Goal: Task Accomplishment & Management: Manage account settings

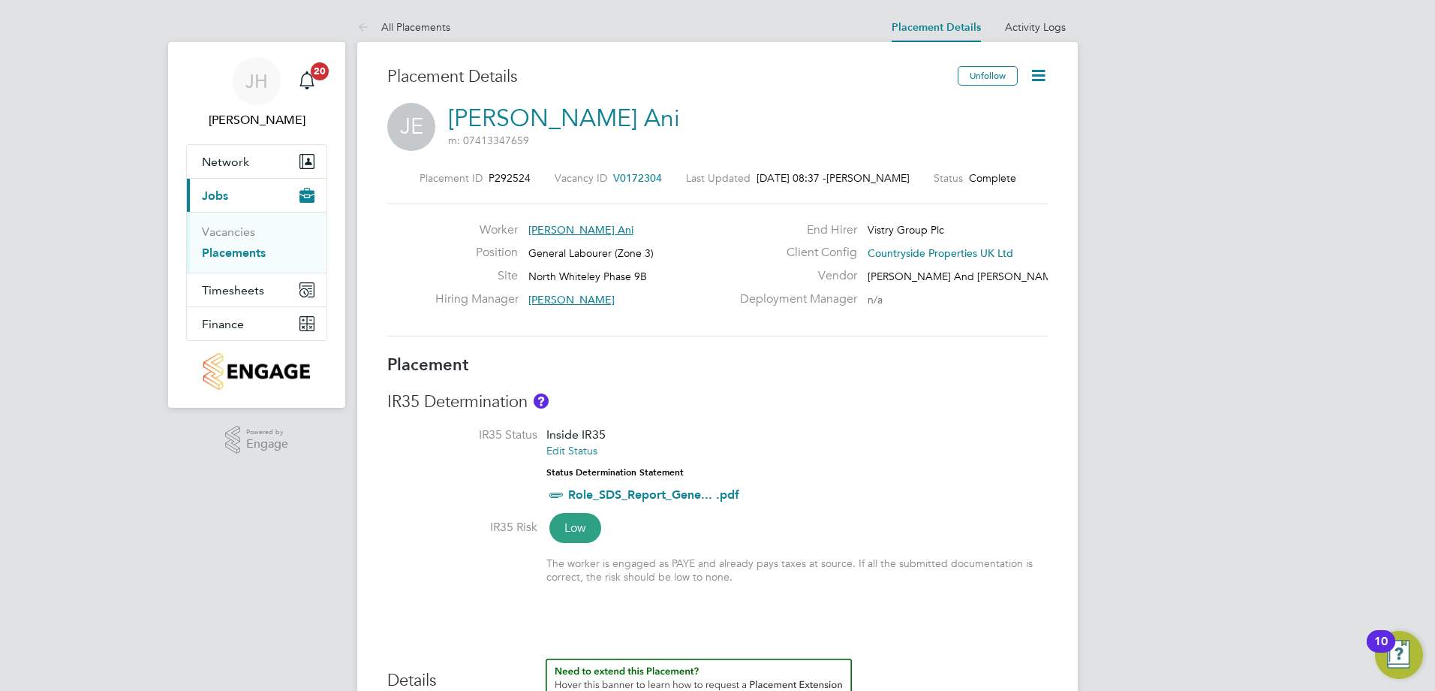
click at [1031, 74] on icon at bounding box center [1038, 75] width 19 height 19
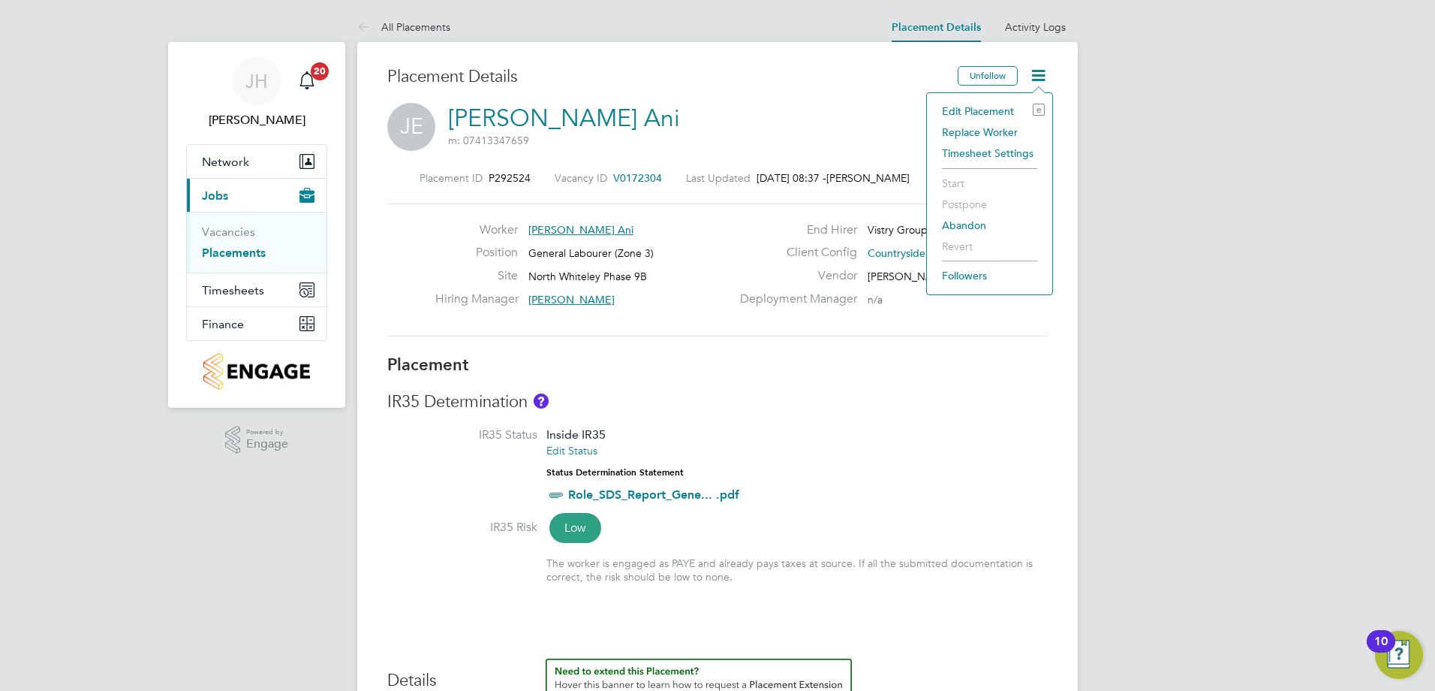
click at [896, 118] on div "[PERSON_NAME] Ani m: [PHONE_NUMBER]" at bounding box center [717, 128] width 661 height 51
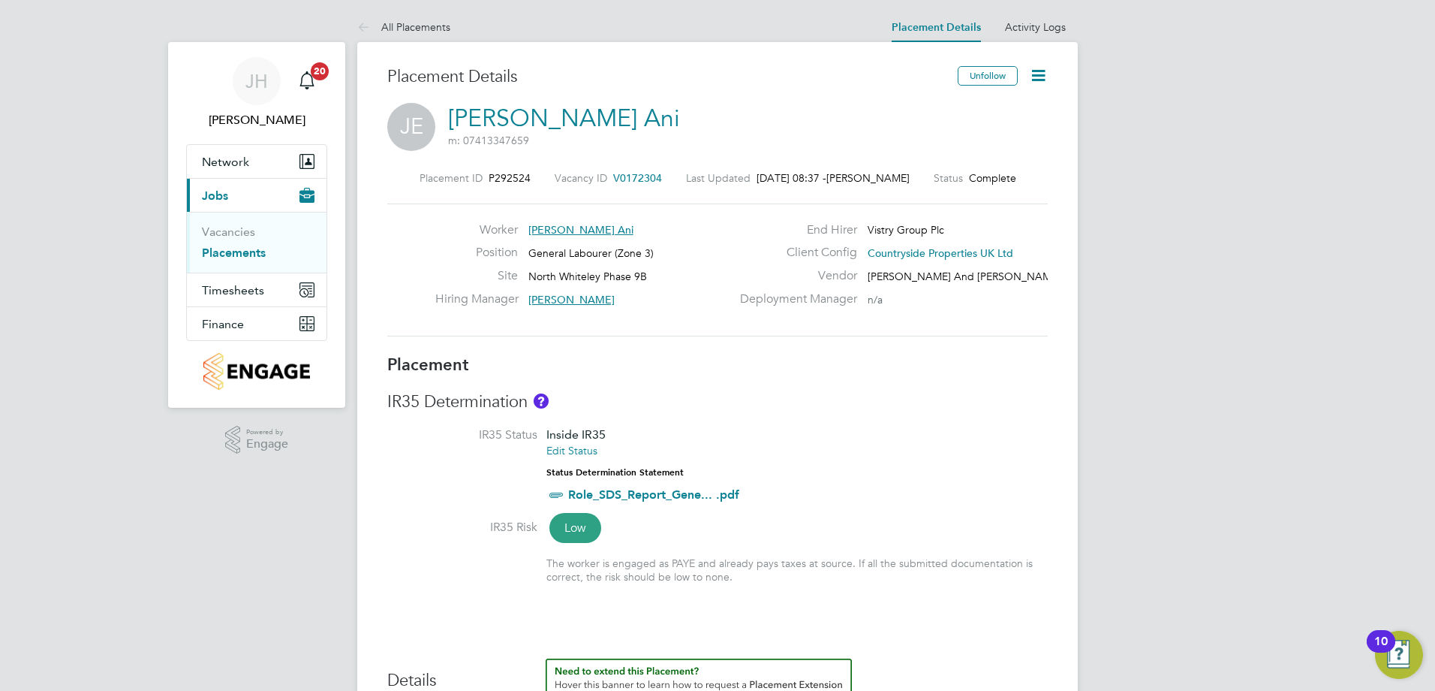
click at [1042, 73] on icon at bounding box center [1038, 75] width 19 height 19
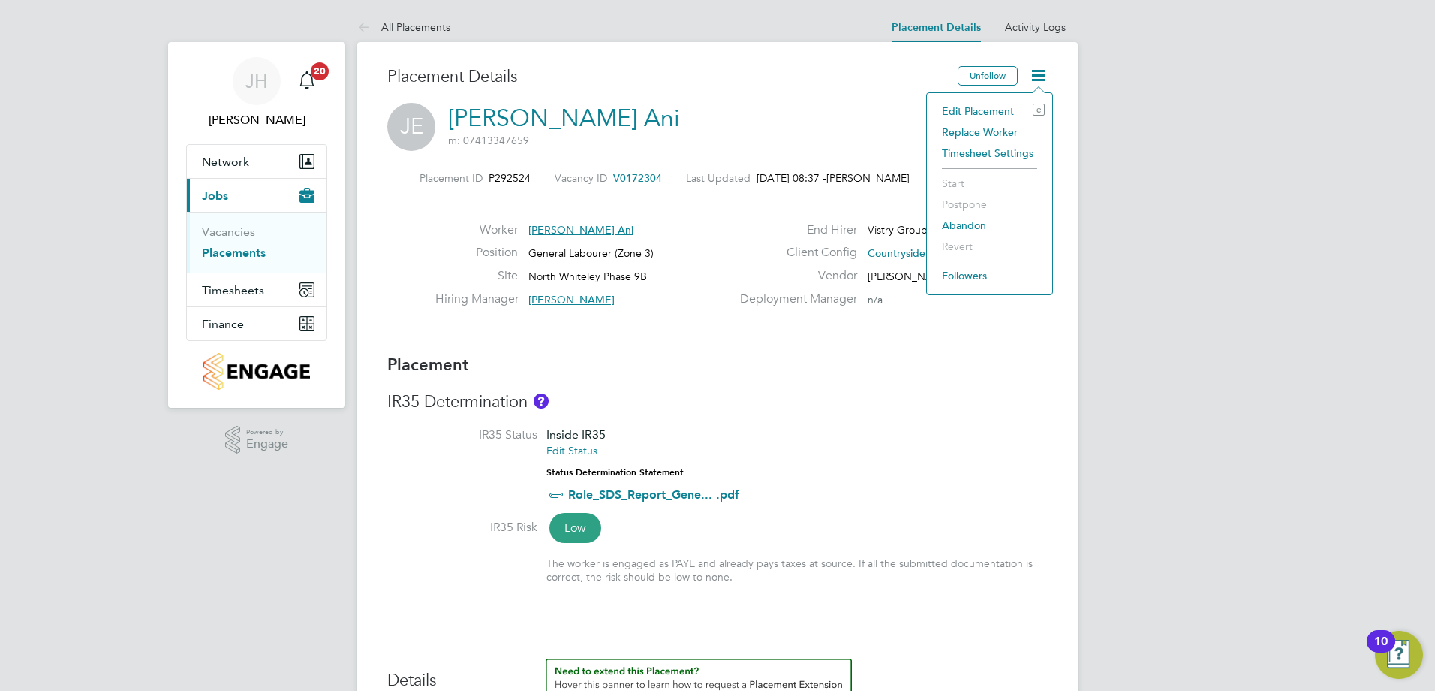
click at [874, 113] on div "[PERSON_NAME] Ani m: [PHONE_NUMBER]" at bounding box center [717, 128] width 661 height 51
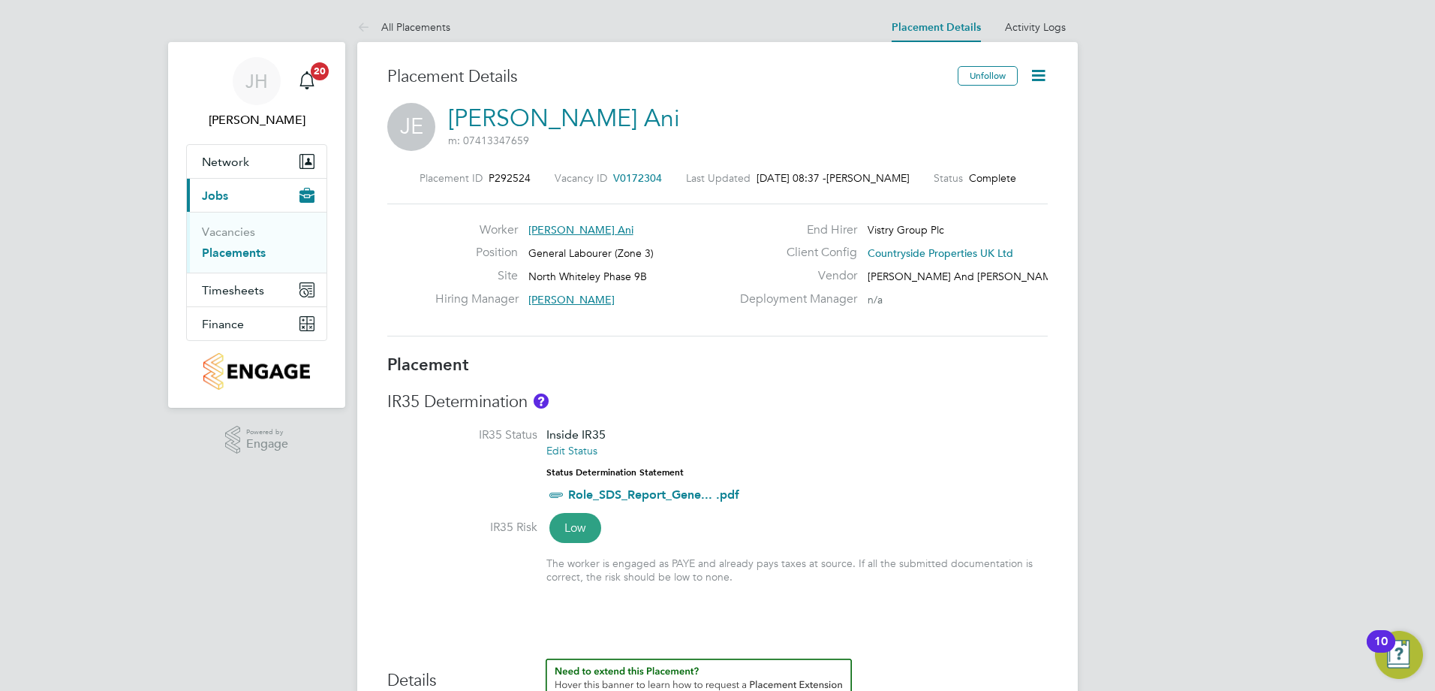
click at [1034, 80] on icon at bounding box center [1038, 75] width 19 height 19
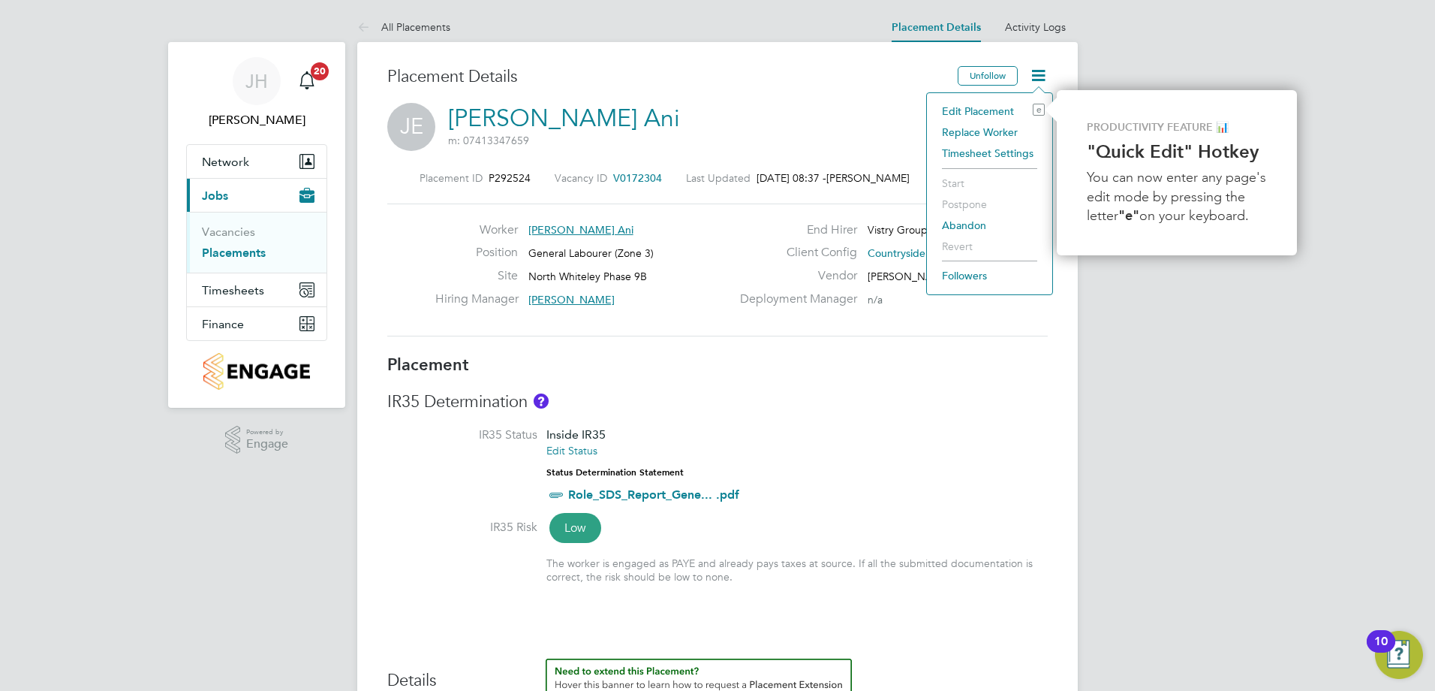
click at [988, 101] on li "Edit Placement e" at bounding box center [989, 111] width 110 height 21
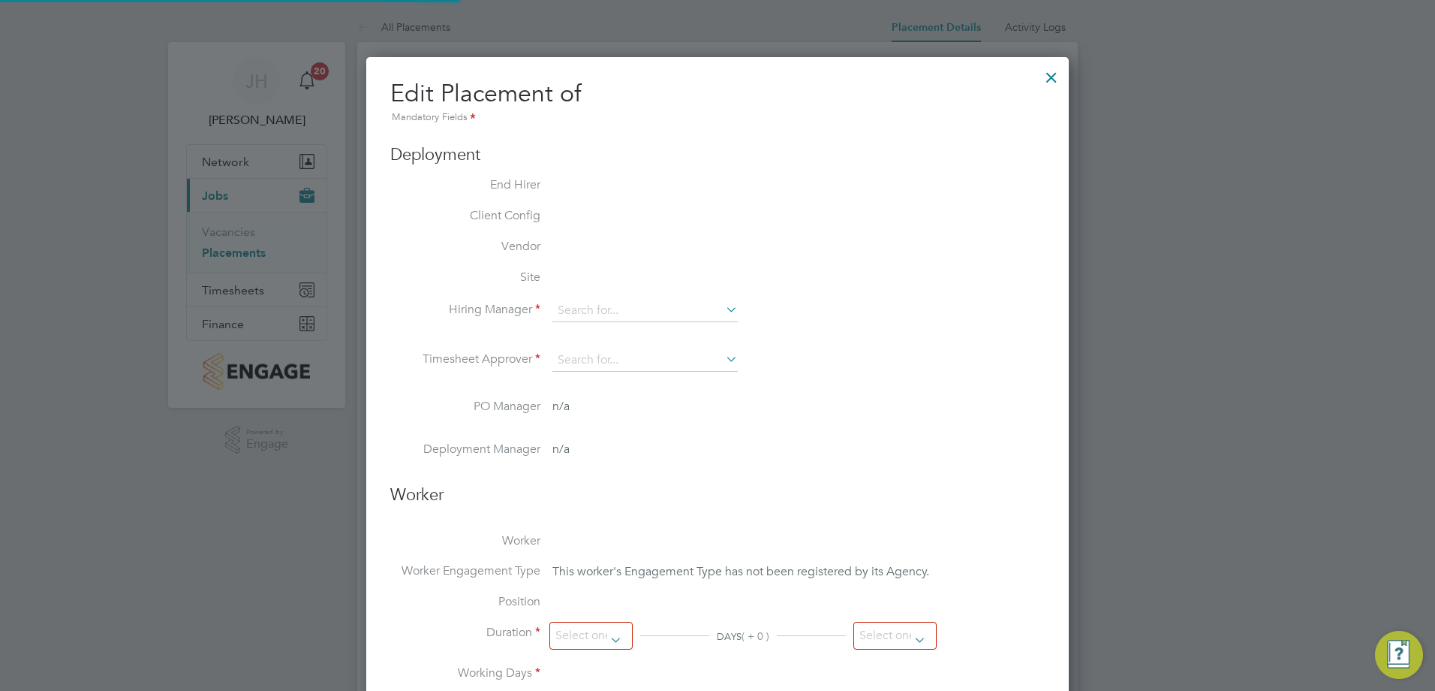
type input "[PERSON_NAME]"
type input "[DATE]"
type input "07:30"
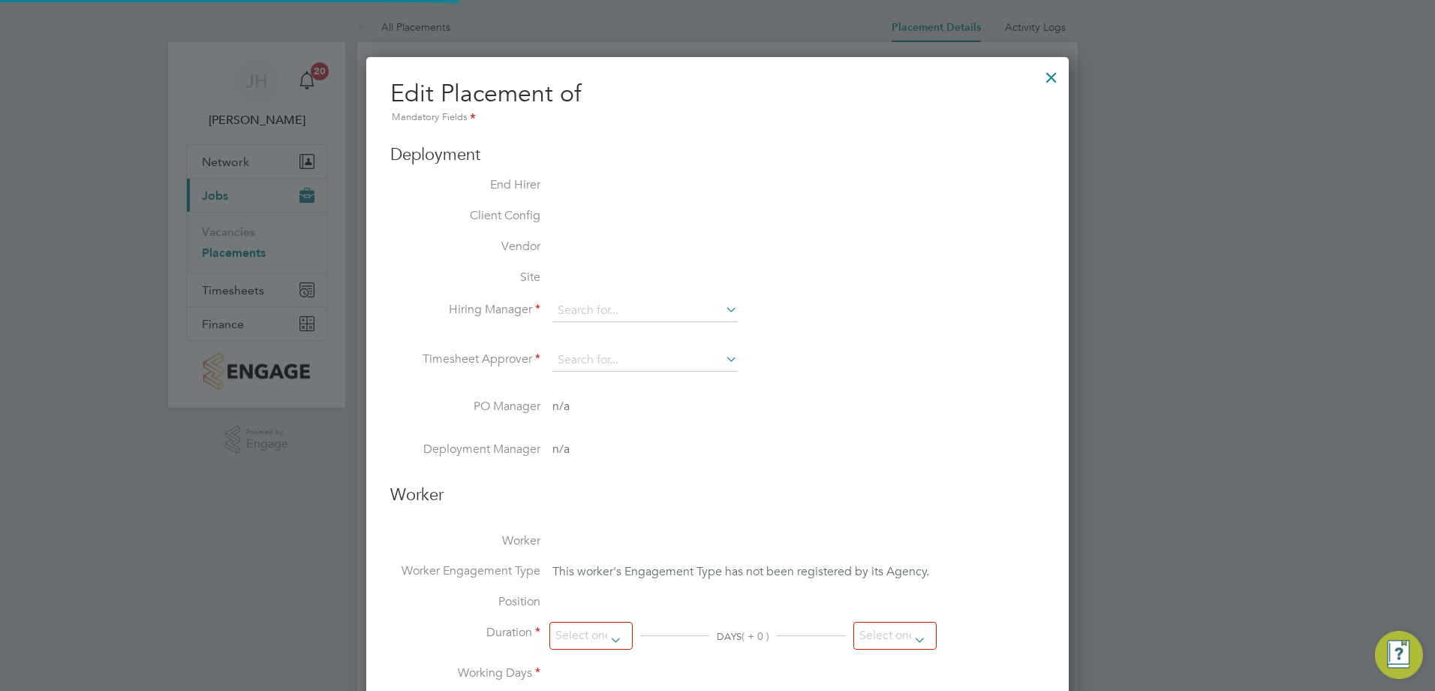
type input "16:30"
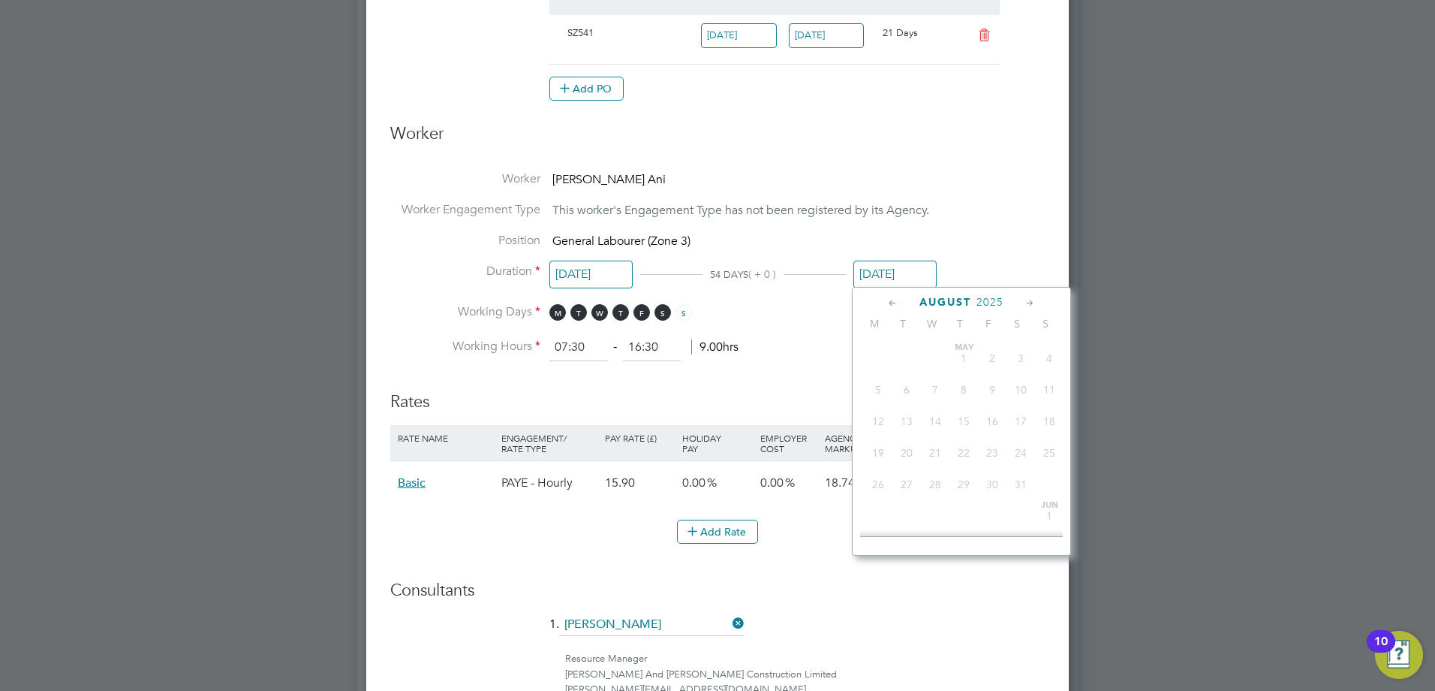
scroll to position [455, 0]
click at [891, 276] on input "[DATE]" at bounding box center [894, 274] width 83 height 28
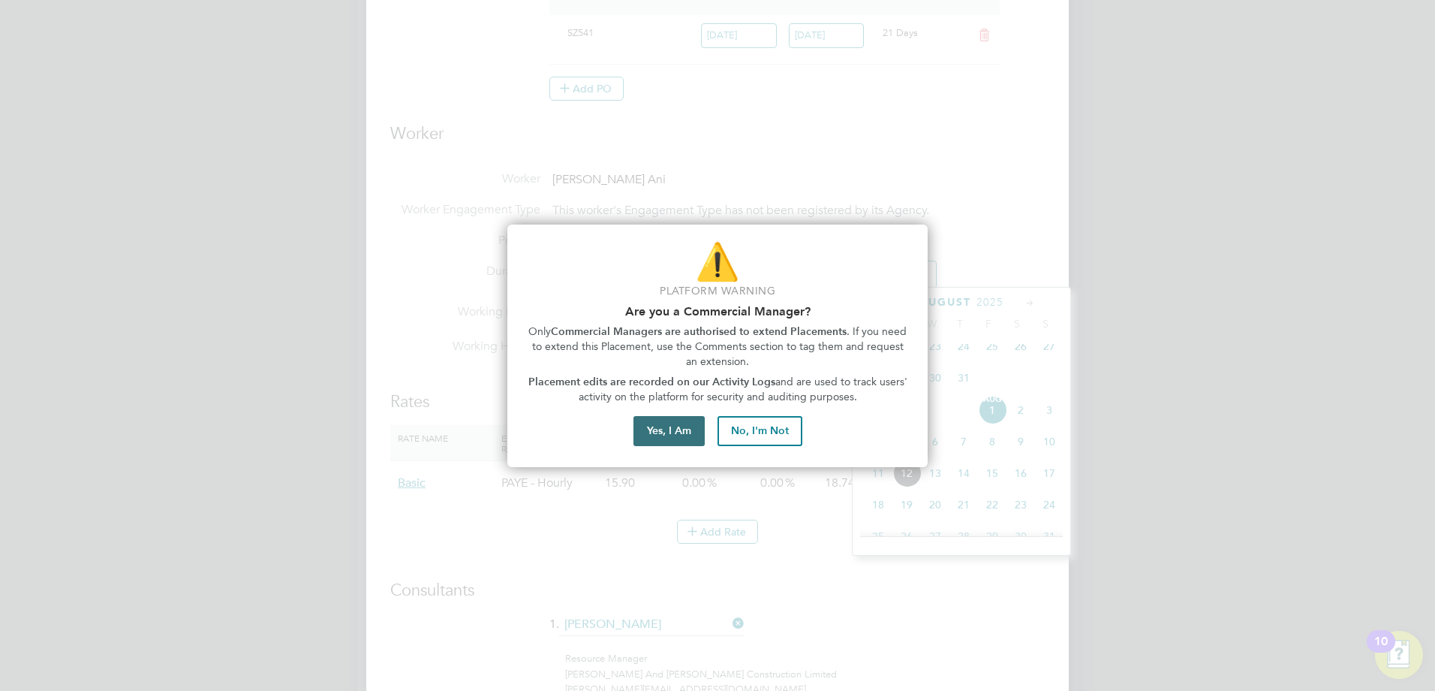
click at [664, 424] on button "Yes, I Am" at bounding box center [668, 431] width 71 height 30
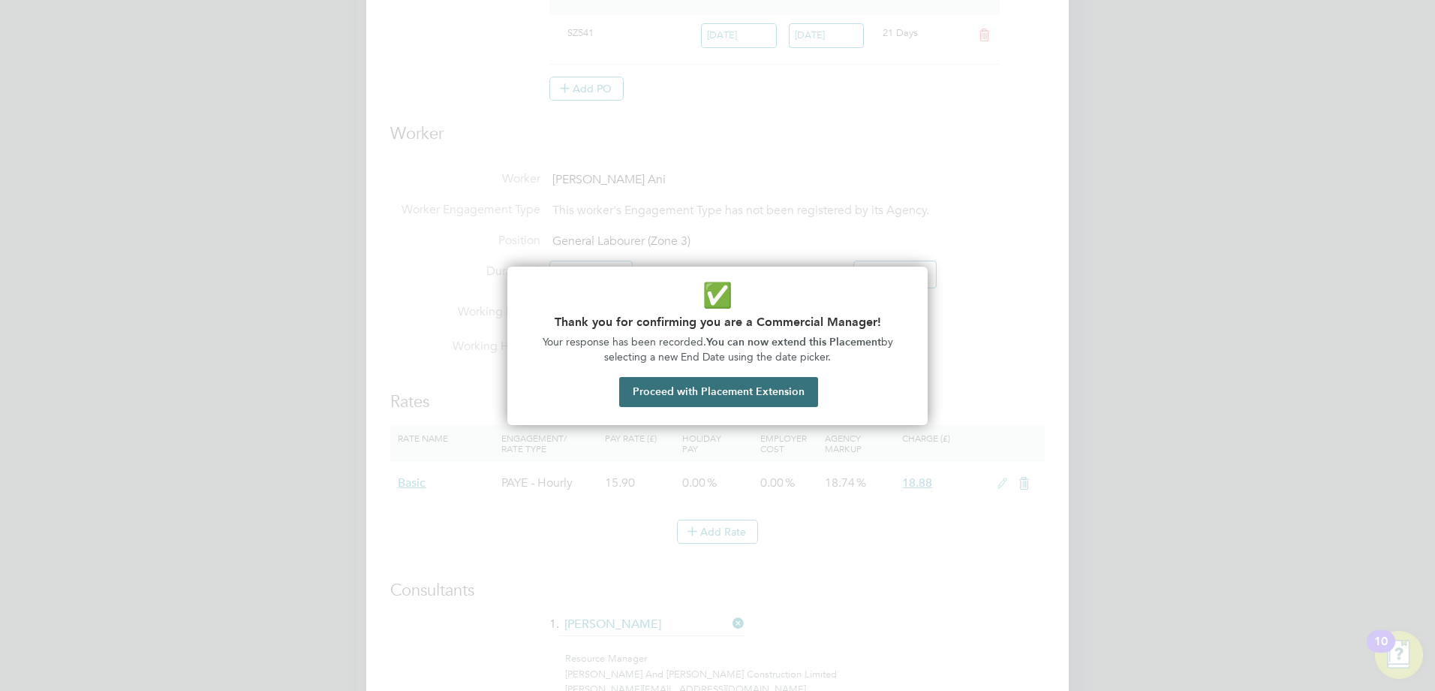
click at [658, 392] on button "Proceed with Placement Extension" at bounding box center [718, 392] width 199 height 30
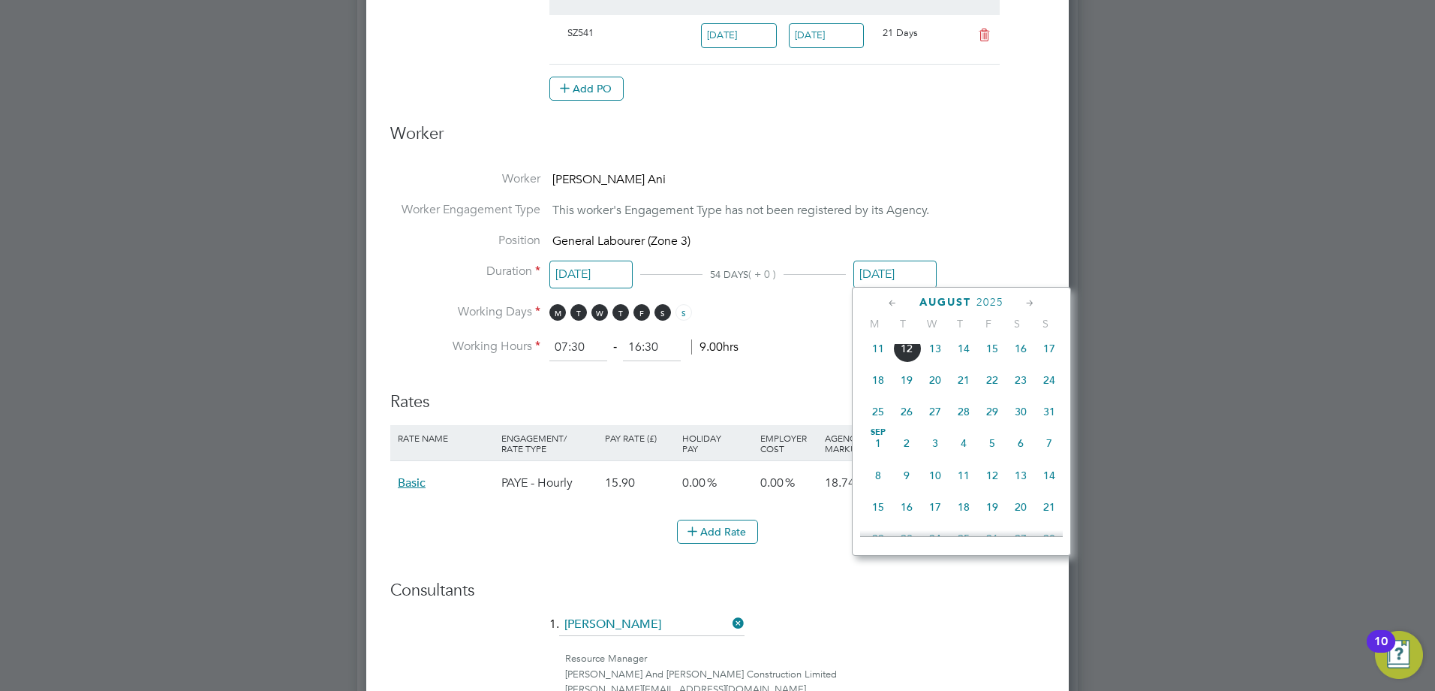
scroll to position [605, 0]
click at [908, 464] on span "9" at bounding box center [906, 449] width 29 height 29
type input "[DATE]"
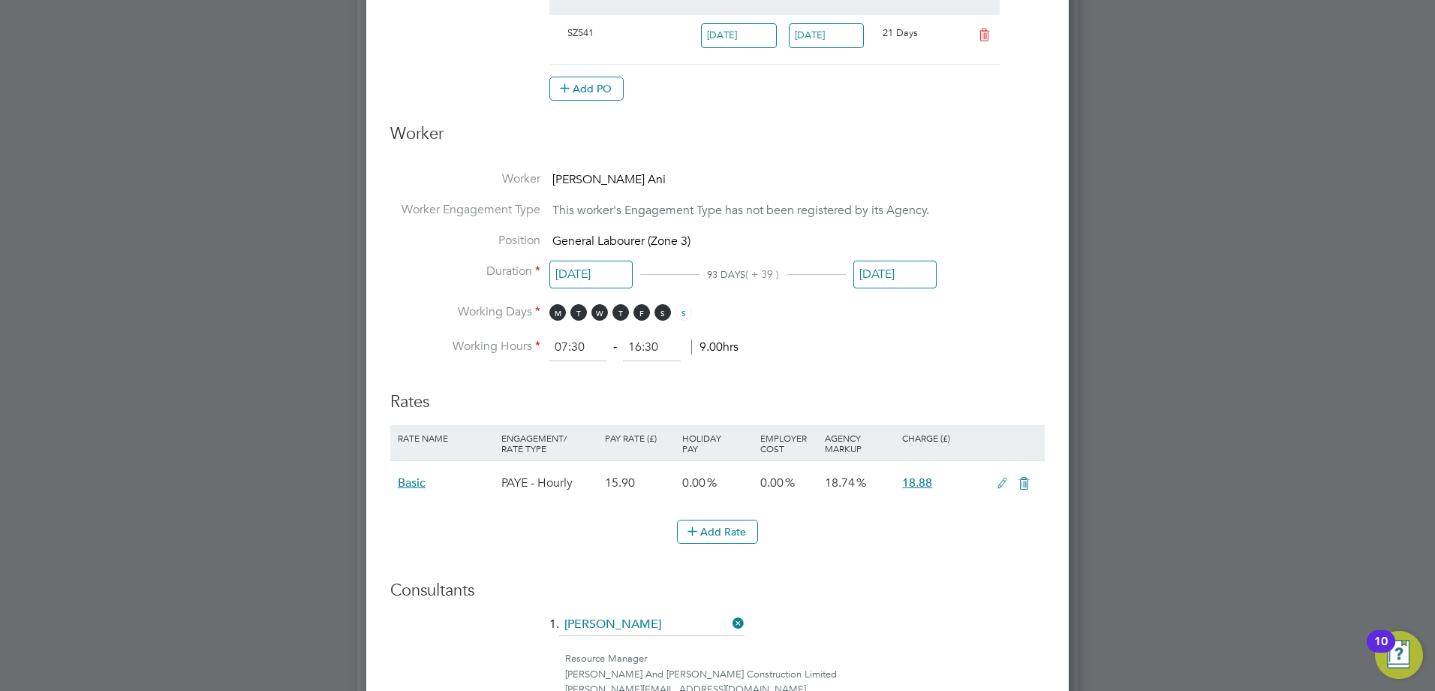
scroll to position [487, 0]
click at [913, 272] on input "[DATE]" at bounding box center [894, 274] width 83 height 28
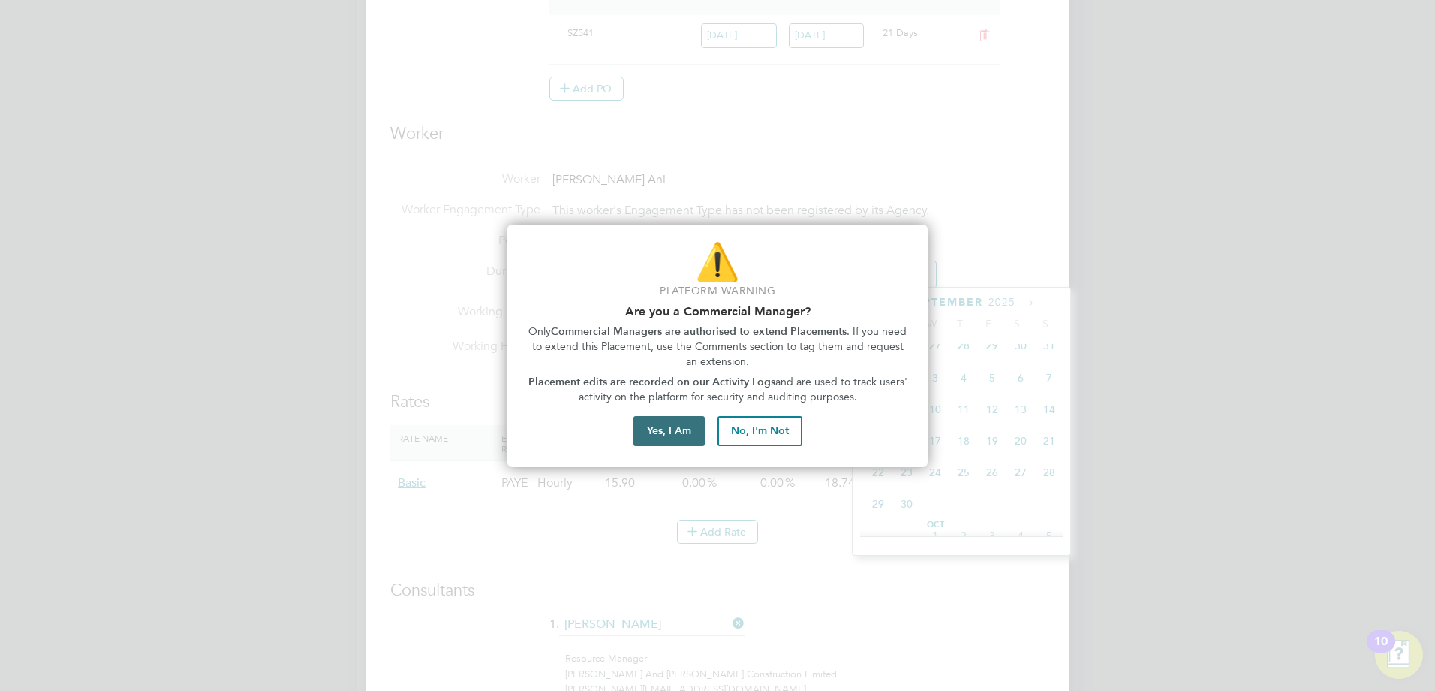
click at [688, 432] on button "Yes, I Am" at bounding box center [668, 431] width 71 height 30
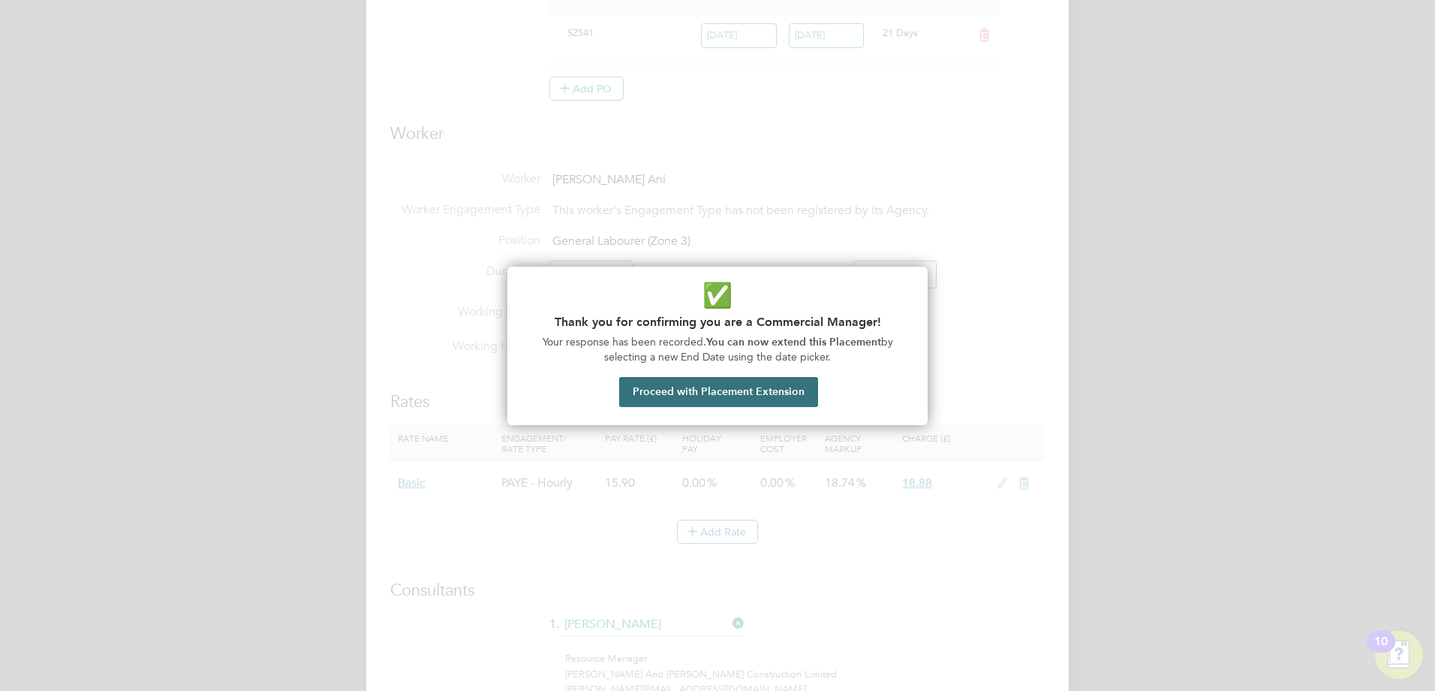
click at [719, 399] on button "Proceed with Placement Extension" at bounding box center [718, 392] width 199 height 30
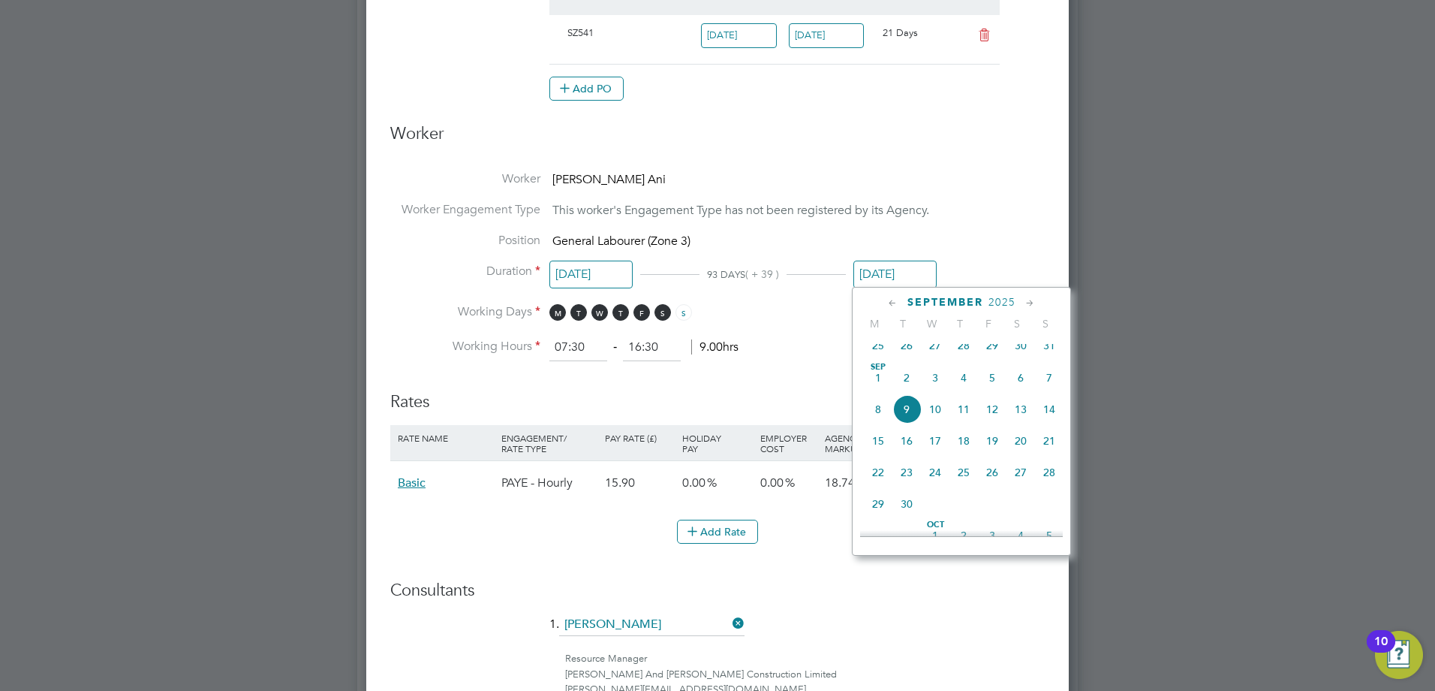
click at [821, 395] on h3 "Rates" at bounding box center [717, 394] width 654 height 37
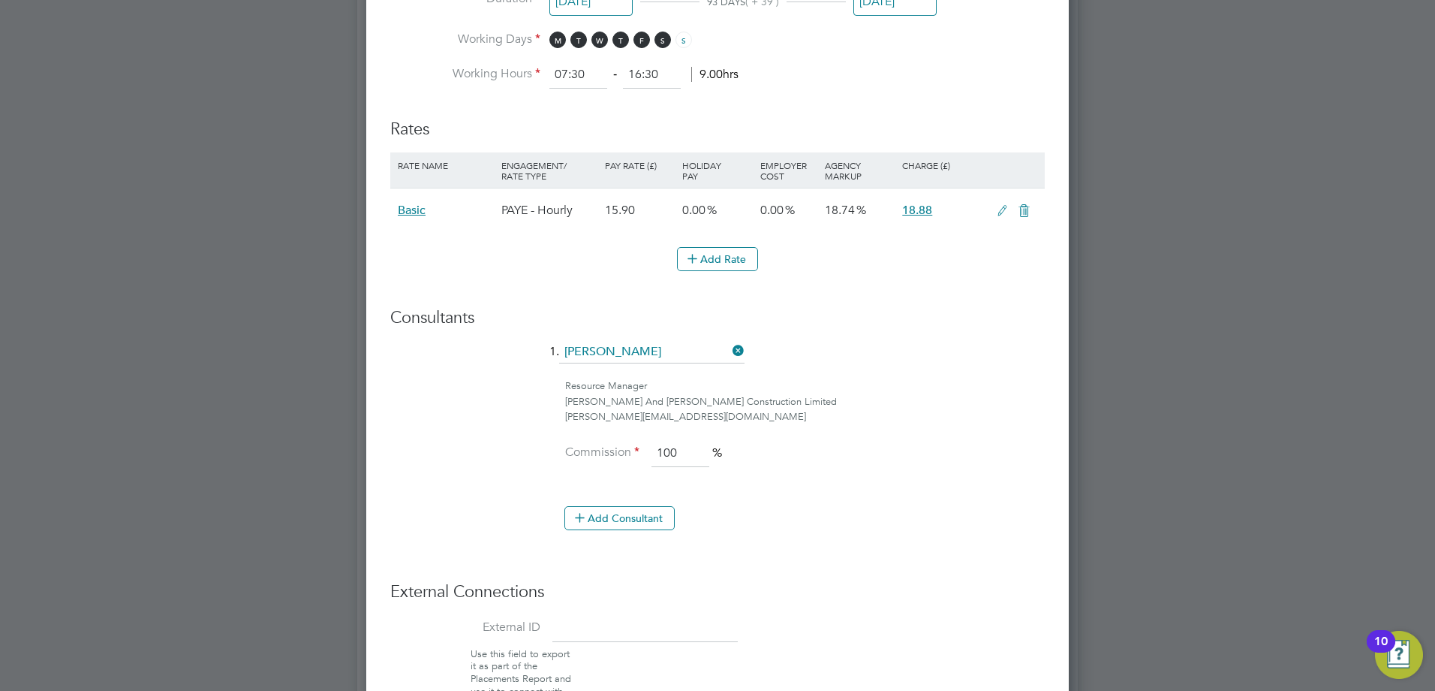
scroll to position [1051, 0]
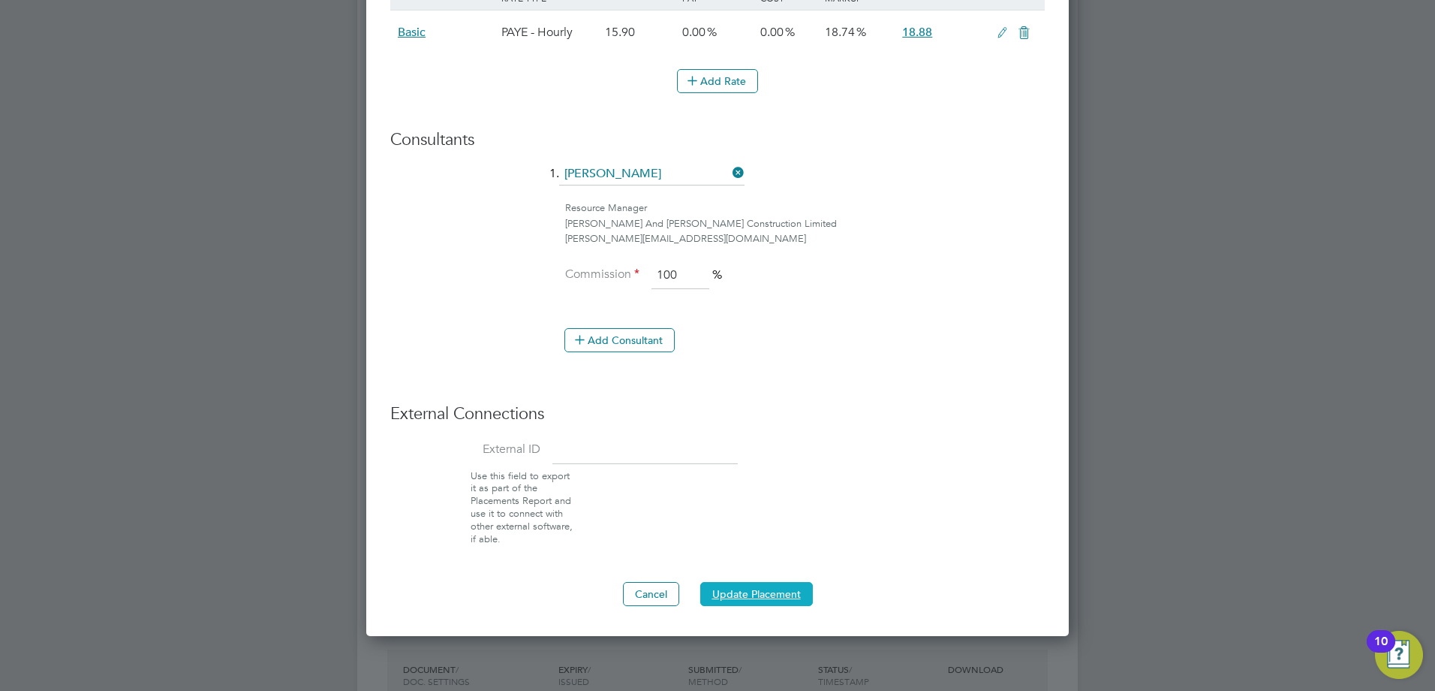
click at [775, 591] on button "Update Placement" at bounding box center [756, 594] width 113 height 24
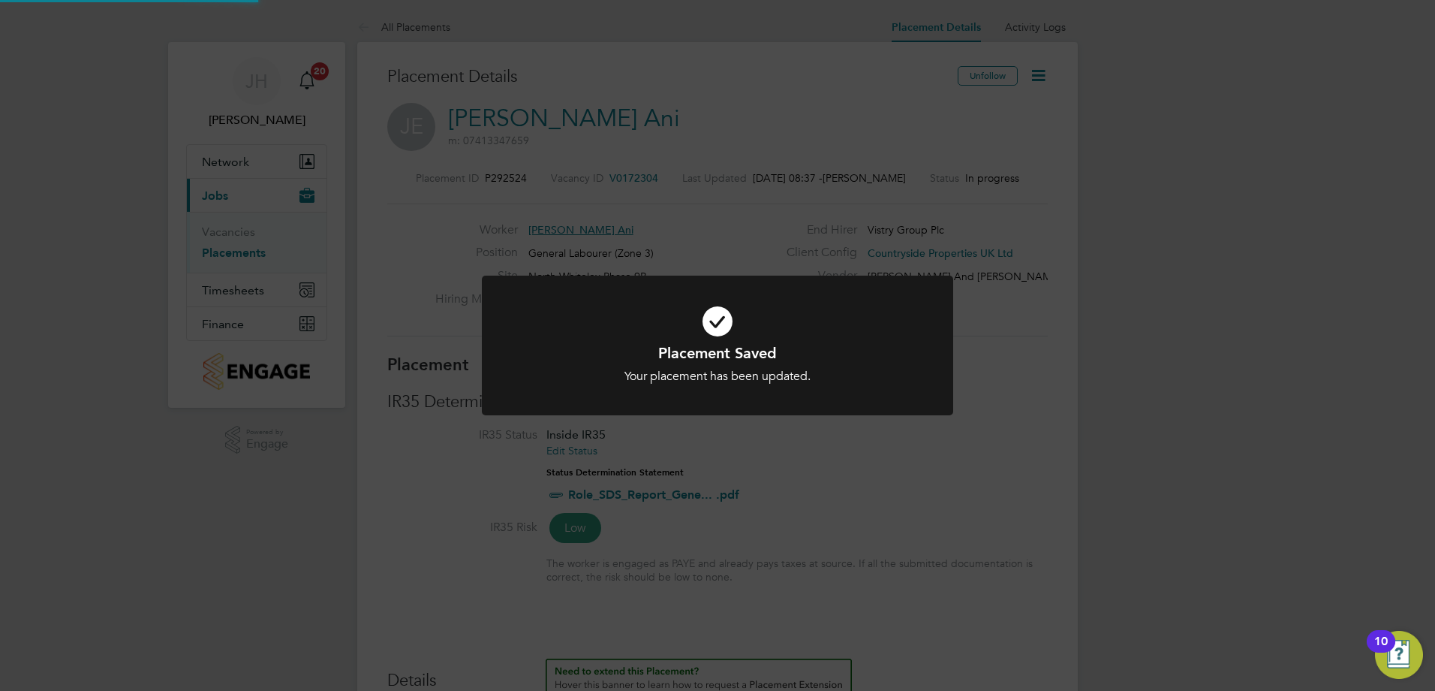
scroll to position [44, 131]
click at [838, 492] on div "Placement Saved Your placement has been updated. Cancel Okay" at bounding box center [717, 345] width 1435 height 691
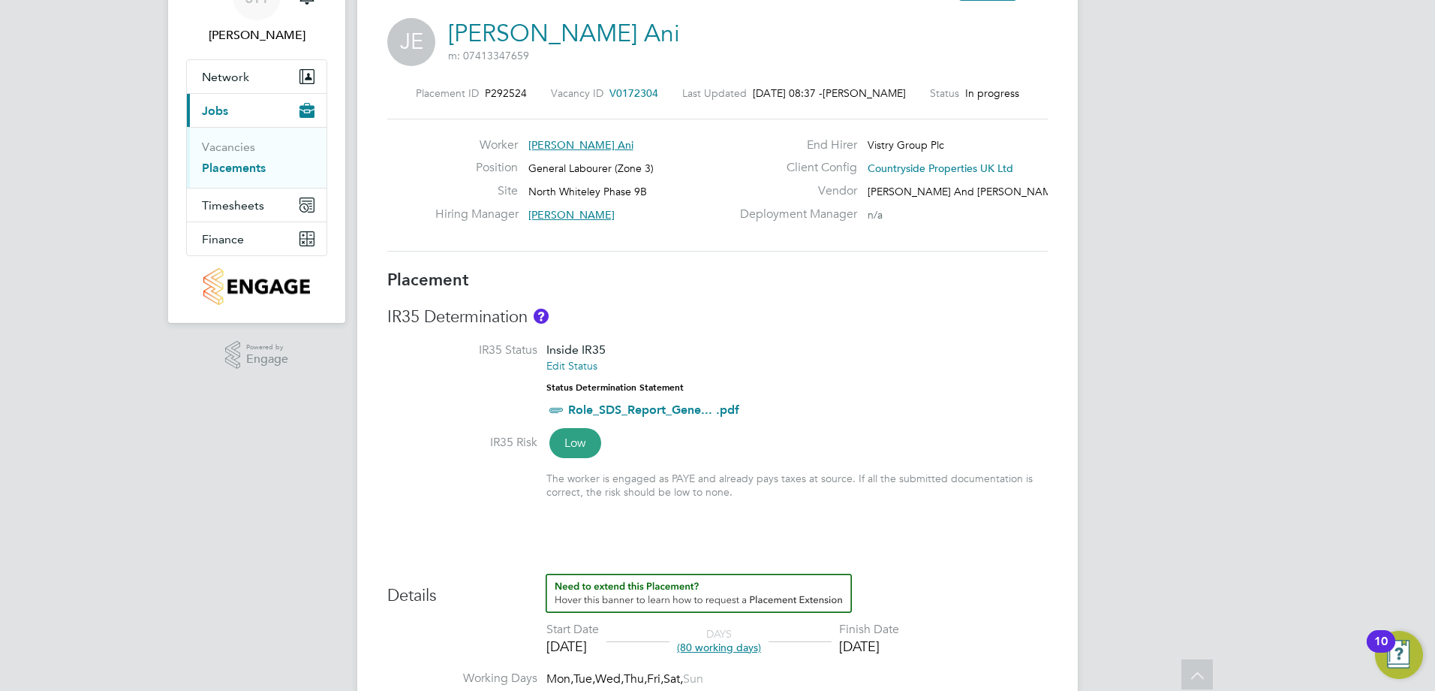
scroll to position [150, 0]
